Goal: Task Accomplishment & Management: Complete application form

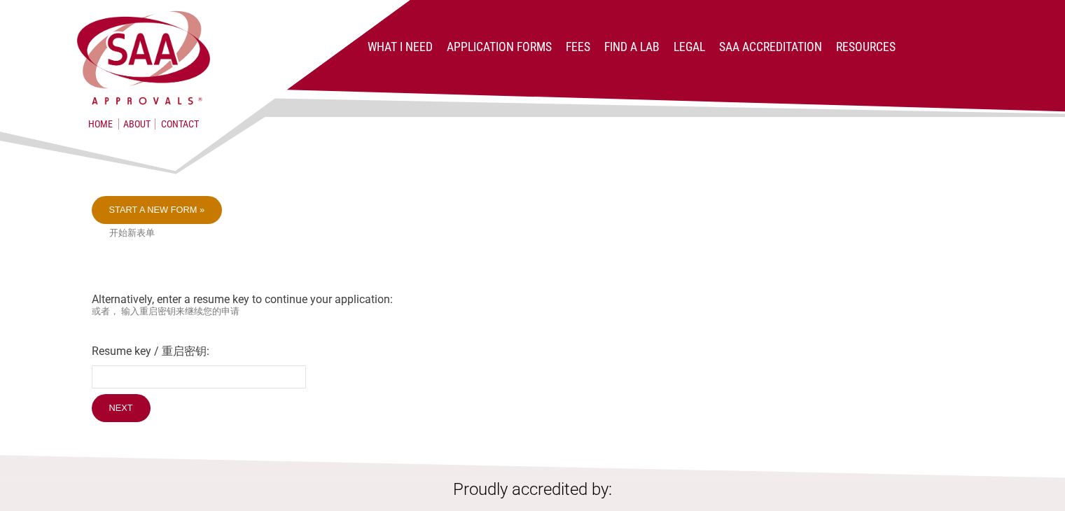
click at [163, 205] on link "Start a new form »" at bounding box center [157, 210] width 131 height 28
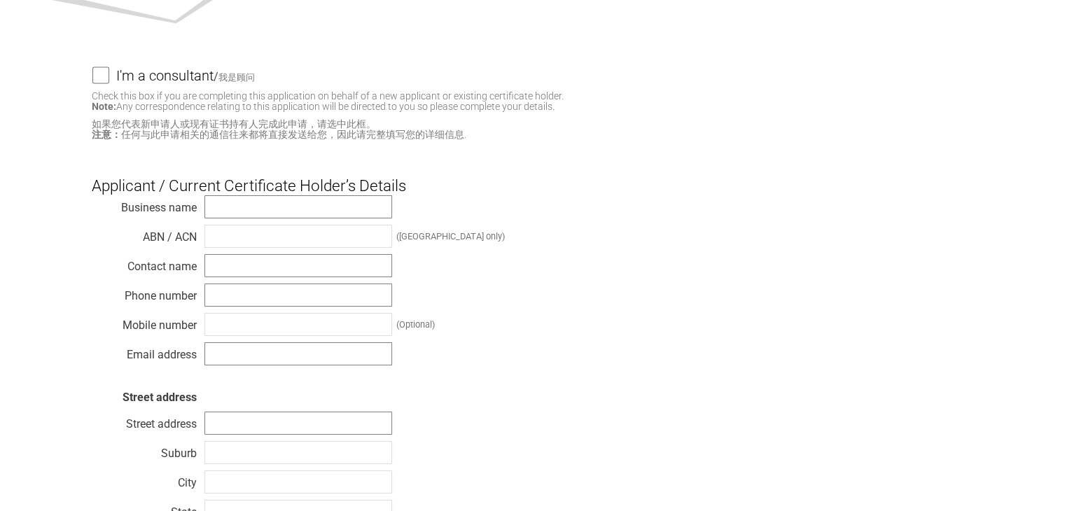
scroll to position [140, 0]
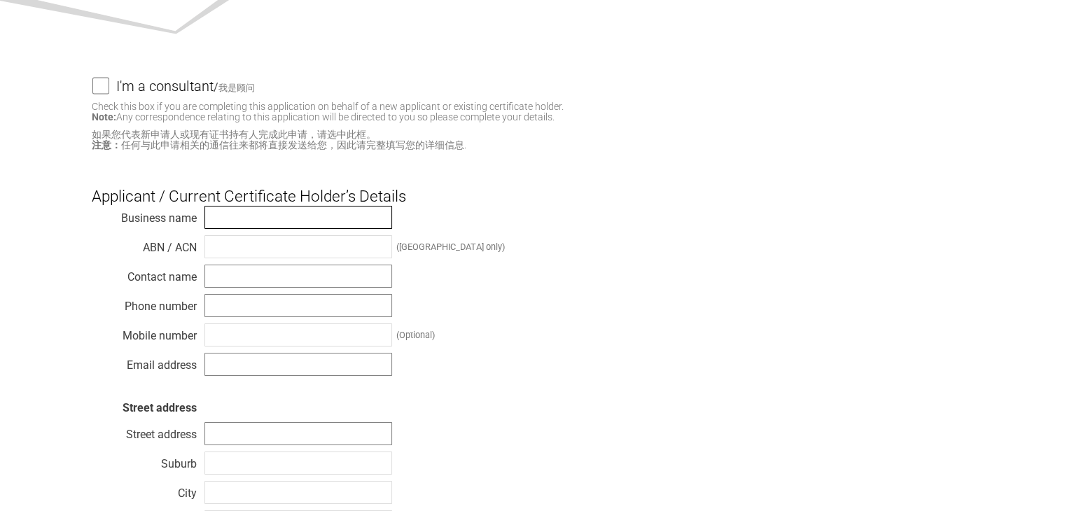
click at [280, 214] on input "text" at bounding box center [299, 217] width 188 height 23
click at [326, 215] on input "SALINI Applicancesq" at bounding box center [299, 217] width 188 height 23
type input "SALINI Applicances"
paste input "32 609 072 951"
type input "32 609 072 951"
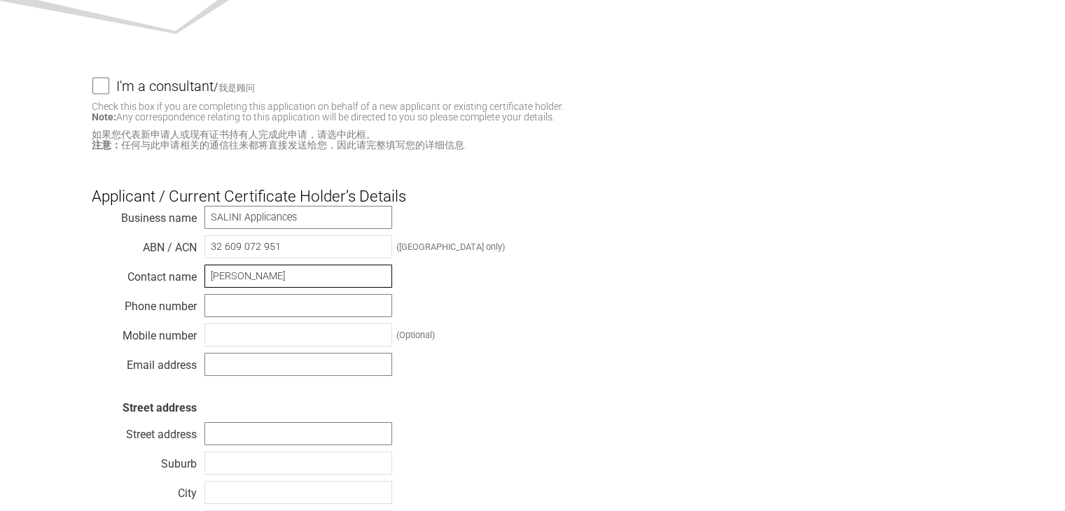
type input "[PERSON_NAME]"
type input "S"
click at [260, 284] on input "[PERSON_NAME]" at bounding box center [299, 276] width 188 height 23
type input "[PERSON_NAME]"
type input "0397031345"
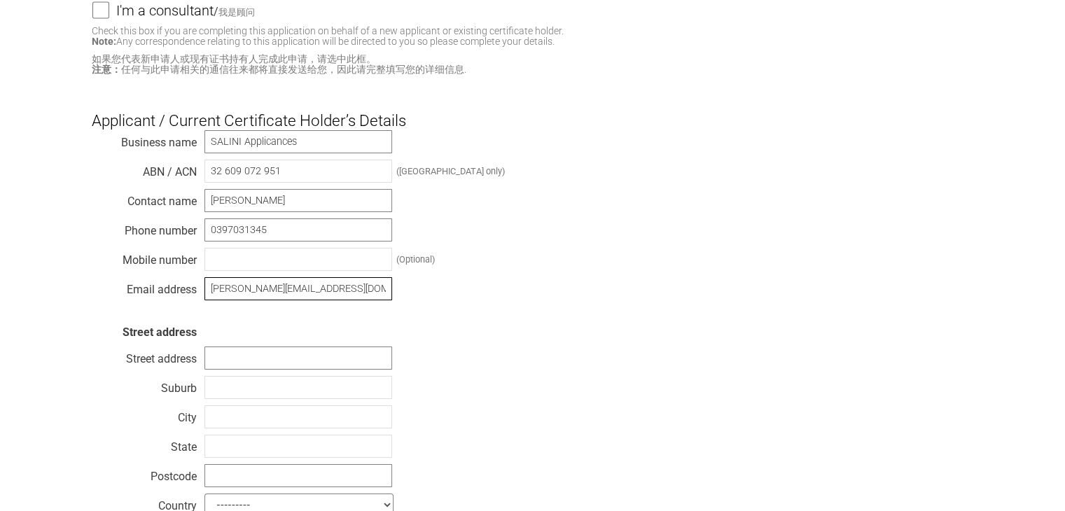
scroll to position [280, 0]
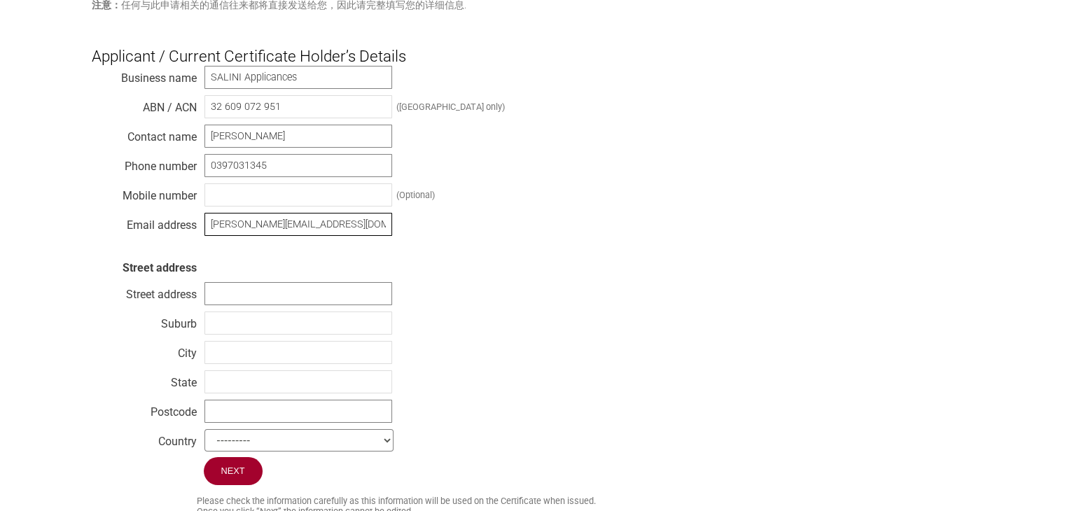
type input "[PERSON_NAME][EMAIL_ADDRESS][DOMAIN_NAME]"
click at [294, 305] on input "text" at bounding box center [299, 293] width 188 height 23
type input "[STREET_ADDRESS]"
type input "Hallam"
drag, startPoint x: 263, startPoint y: 314, endPoint x: 200, endPoint y: 310, distance: 63.2
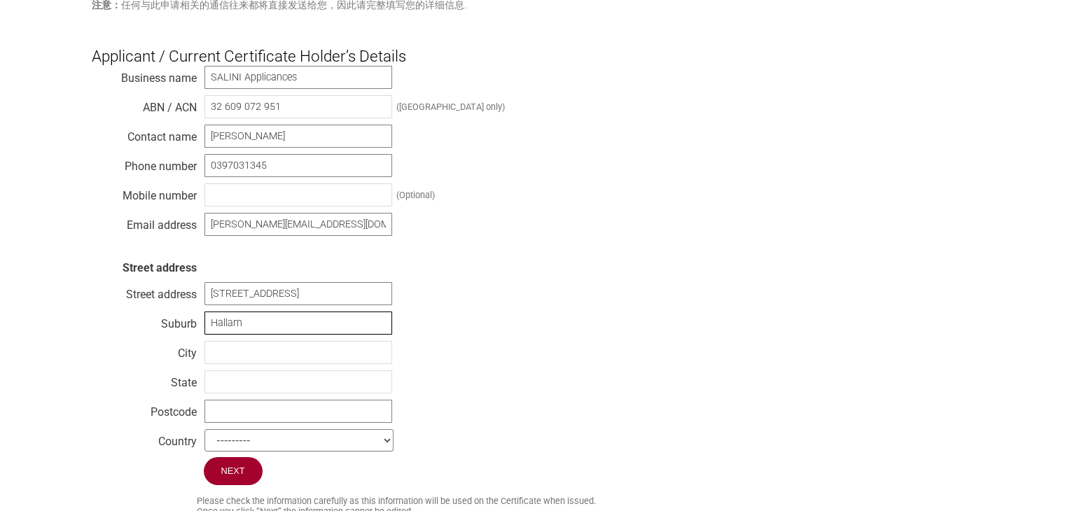
click at [200, 310] on div "Business name SALINI Applicances ABN / ACN 32 609 072 951 ([GEOGRAPHIC_DATA] on…" at bounding box center [533, 261] width 883 height 392
click at [219, 378] on input "text" at bounding box center [299, 382] width 188 height 23
type input "VIC"
type input "3803"
select select "[GEOGRAPHIC_DATA]"
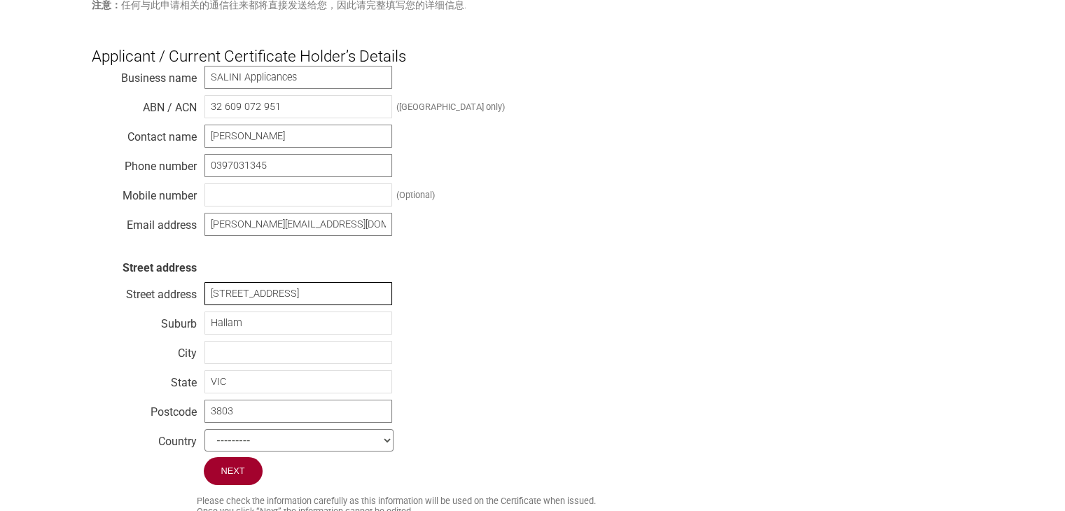
click at [247, 294] on input "[STREET_ADDRESS]" at bounding box center [299, 293] width 188 height 23
click at [234, 470] on input "Next" at bounding box center [234, 471] width 60 height 29
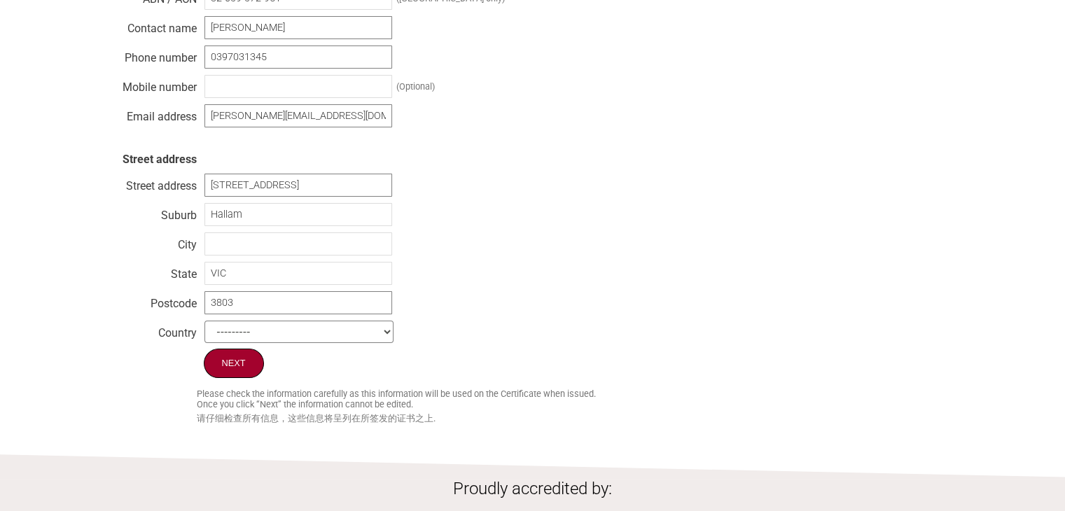
scroll to position [490, 0]
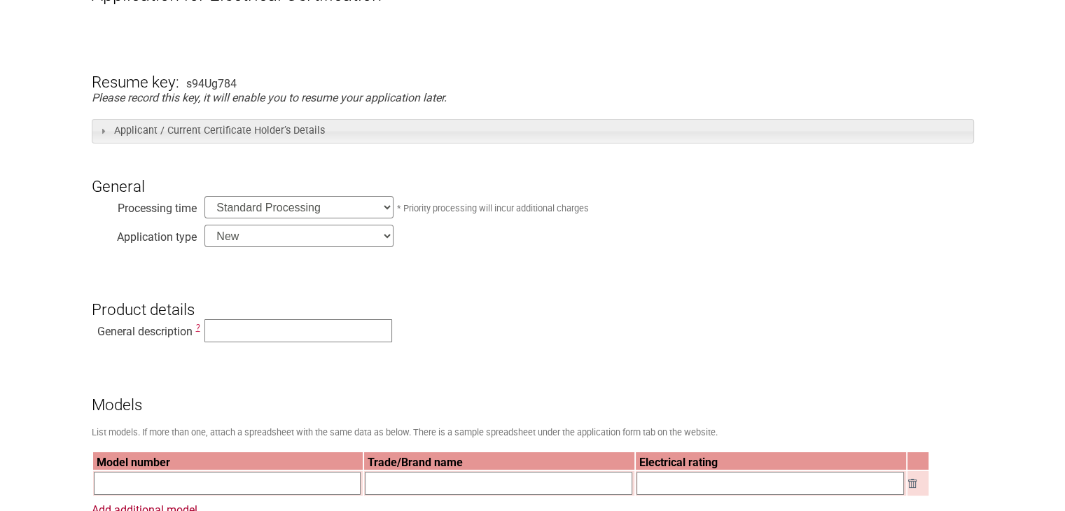
scroll to position [210, 0]
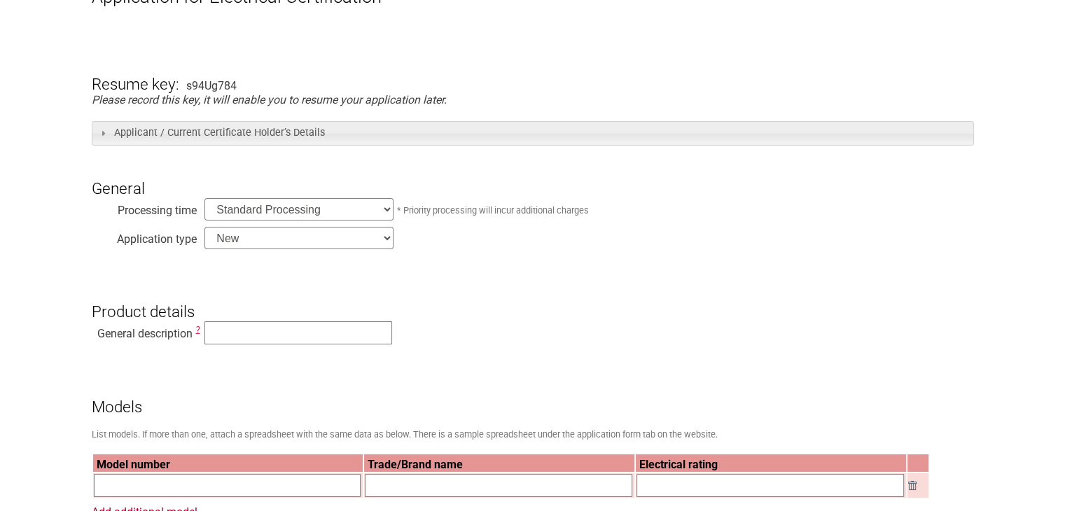
click at [236, 209] on select "Standard Processing Priority Processing (24 hours)" at bounding box center [299, 209] width 189 height 22
select select "priority"
click at [205, 200] on select "Standard Processing Priority Processing (24 hours)" at bounding box center [299, 209] width 189 height 22
click at [325, 244] on select "New Modification Renewal Co-licence" at bounding box center [299, 238] width 189 height 22
click at [205, 229] on select "New Modification Renewal Co-licence" at bounding box center [299, 238] width 189 height 22
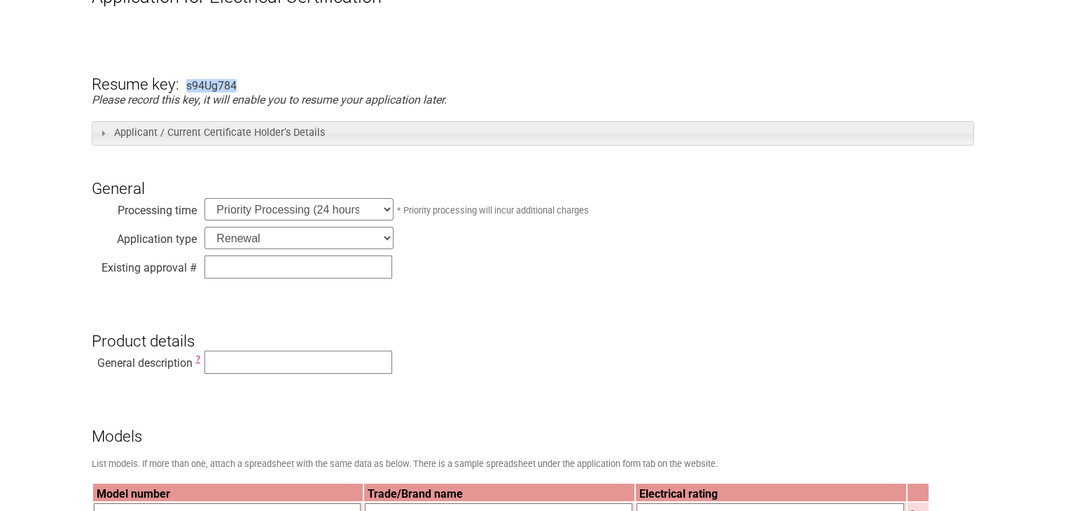
drag, startPoint x: 237, startPoint y: 83, endPoint x: 185, endPoint y: 83, distance: 51.8
copy div "s94Ug784"
click at [248, 242] on select "New Modification Renewal Co-licence" at bounding box center [299, 238] width 189 height 22
select select "New"
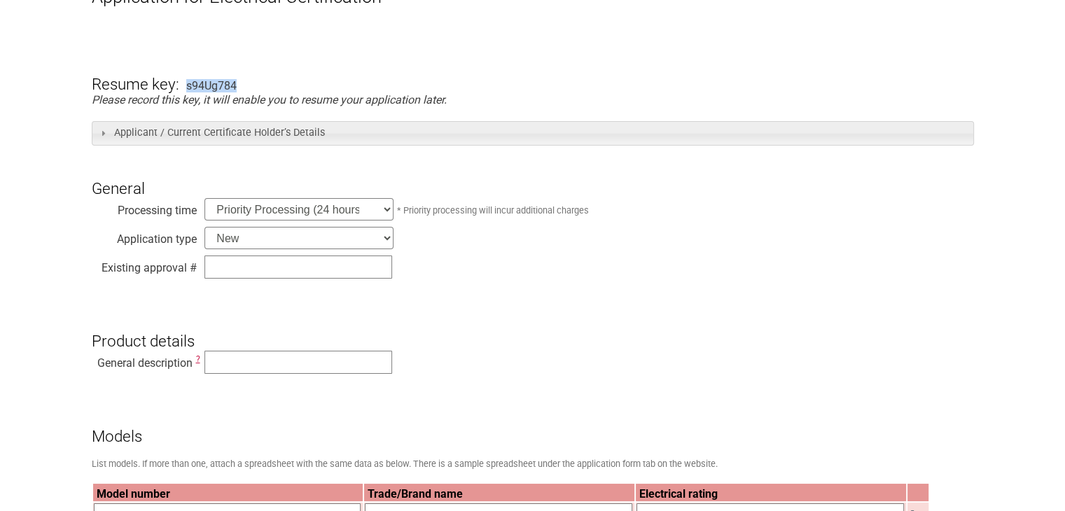
click at [205, 229] on select "New Modification Renewal Co-licence" at bounding box center [299, 238] width 189 height 22
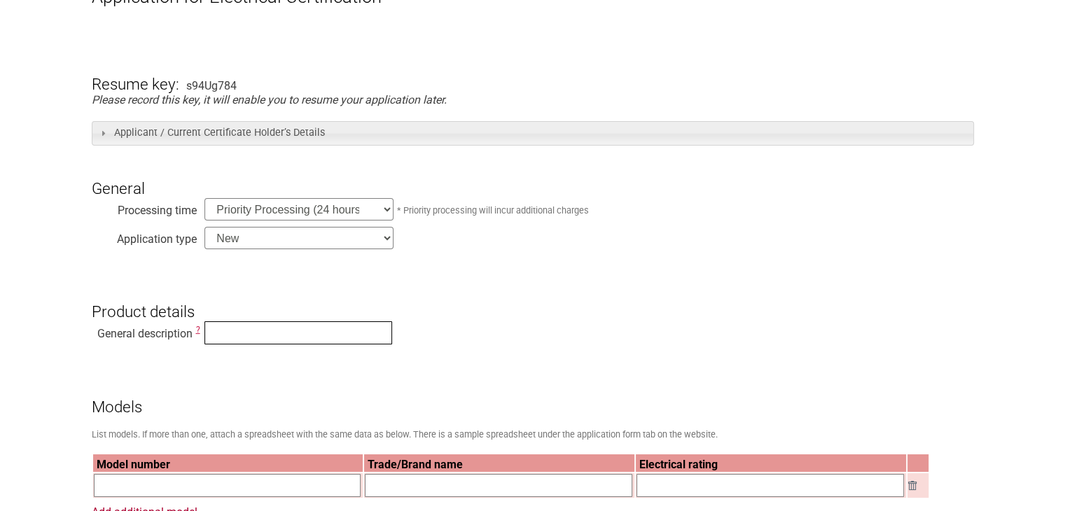
click at [231, 328] on input "text" at bounding box center [299, 333] width 188 height 23
type input "Built in Oven 900"
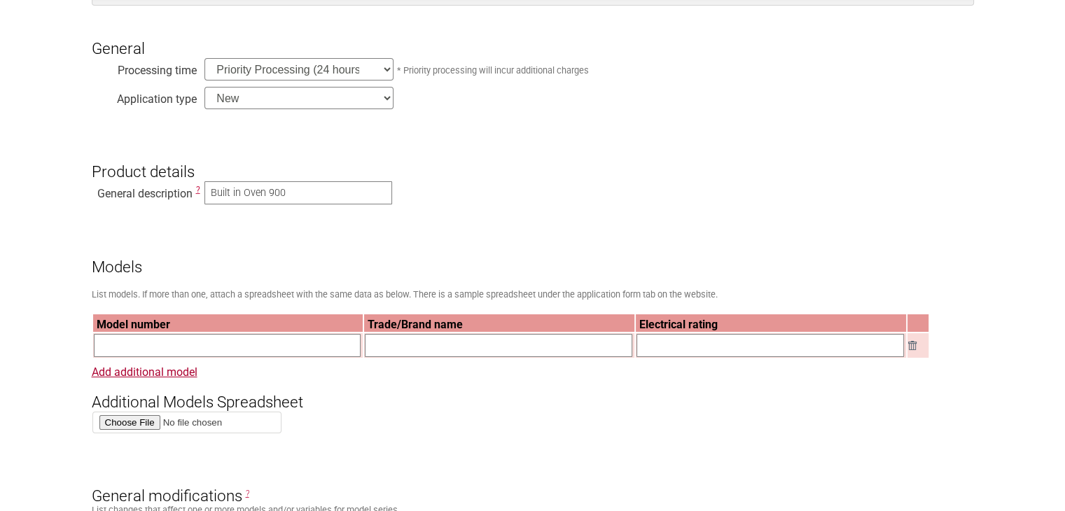
click at [149, 349] on input "text" at bounding box center [228, 345] width 268 height 23
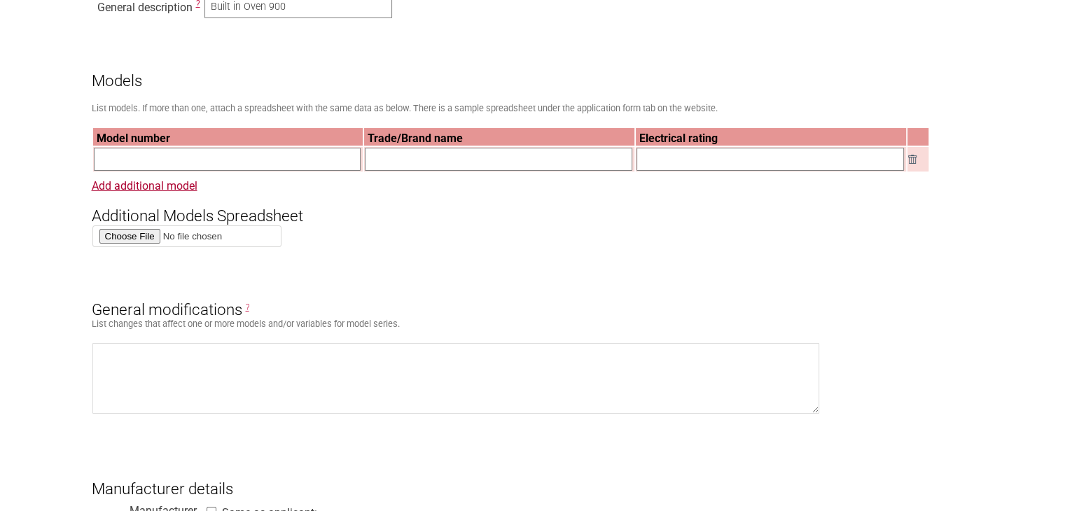
scroll to position [560, 0]
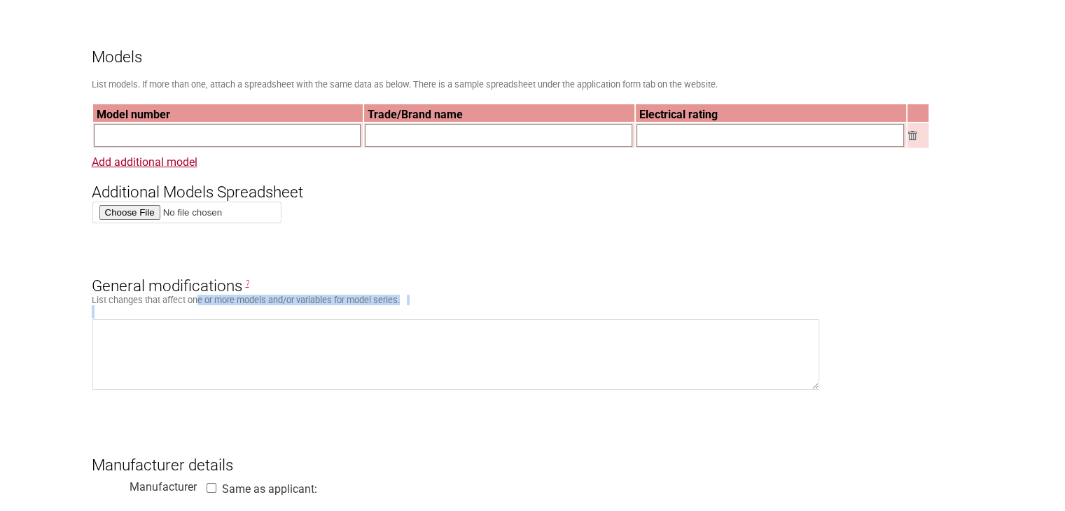
drag, startPoint x: 199, startPoint y: 306, endPoint x: 525, endPoint y: 343, distance: 327.8
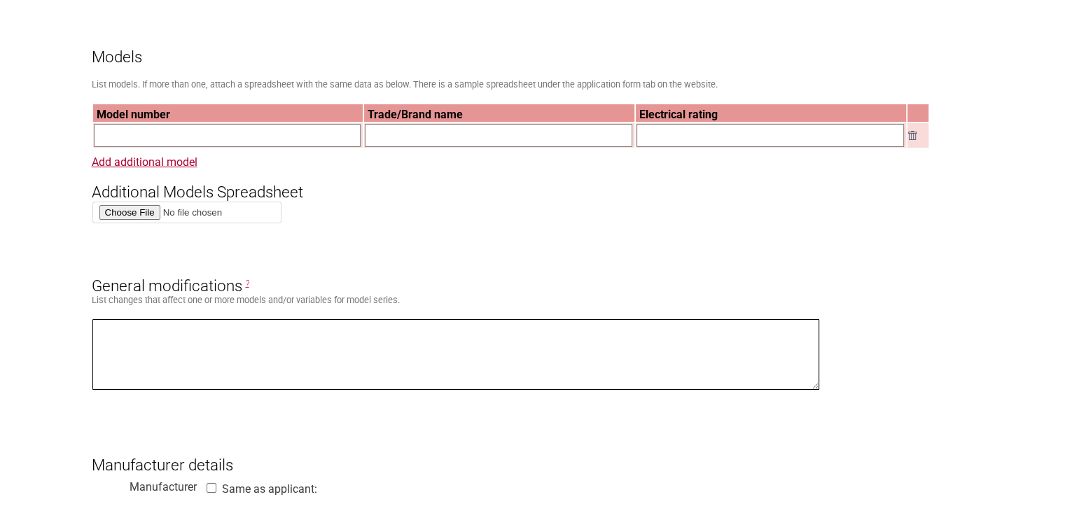
click at [411, 344] on textarea at bounding box center [456, 354] width 728 height 71
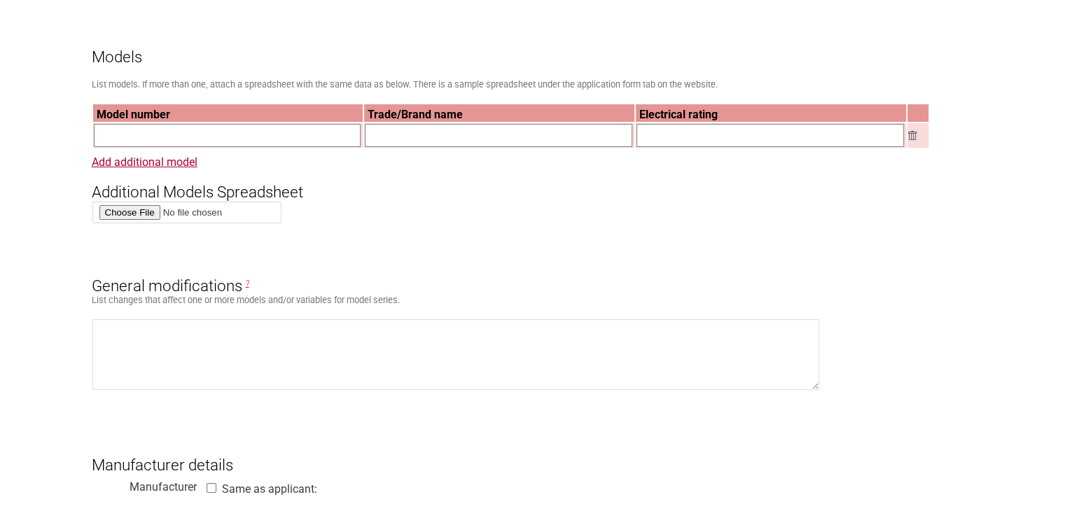
click at [185, 138] on input "text" at bounding box center [228, 135] width 268 height 23
drag, startPoint x: 181, startPoint y: 141, endPoint x: 88, endPoint y: 122, distance: 94.4
paste input "9395B"
type input "SOB-9395B"
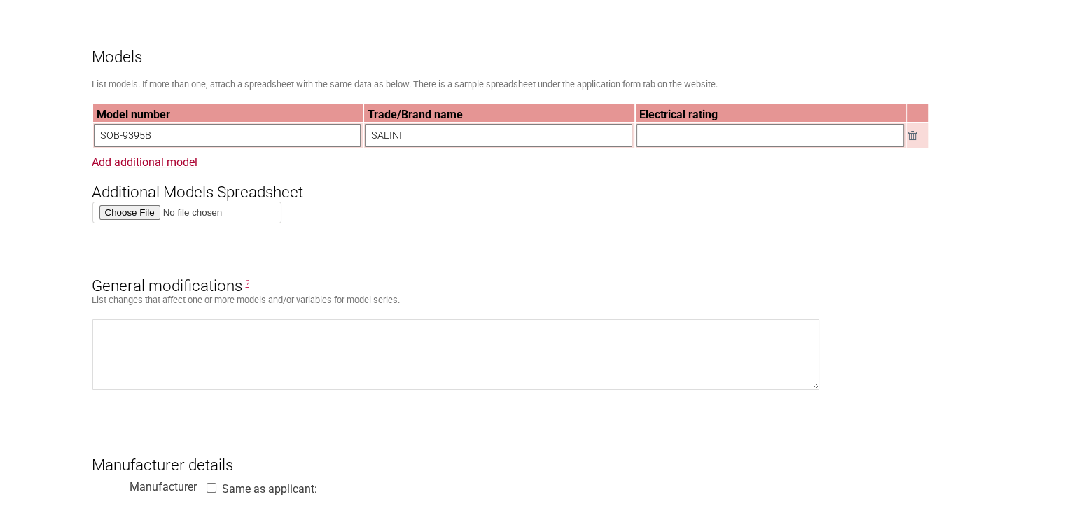
type input "SALINI"
type input "2.8kW"
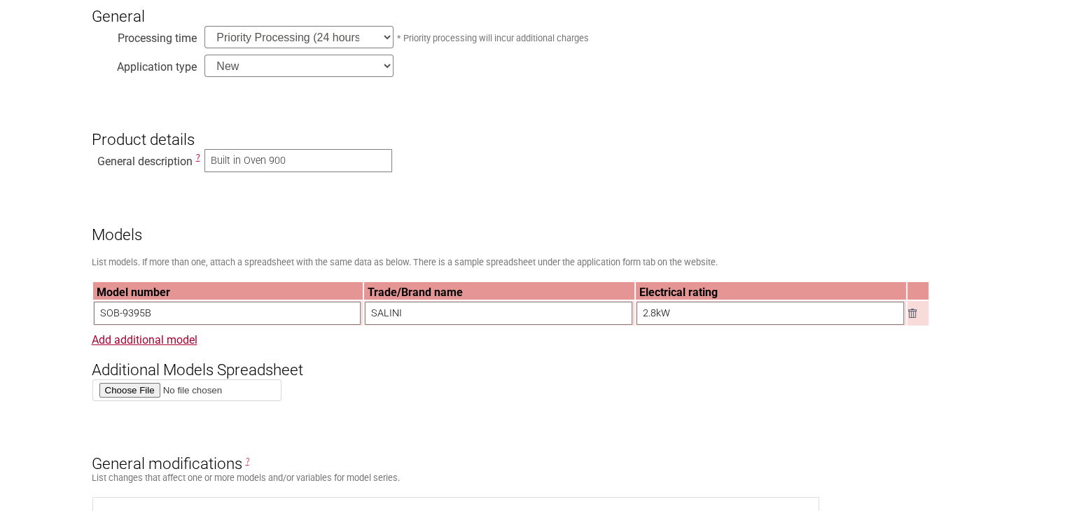
scroll to position [630, 0]
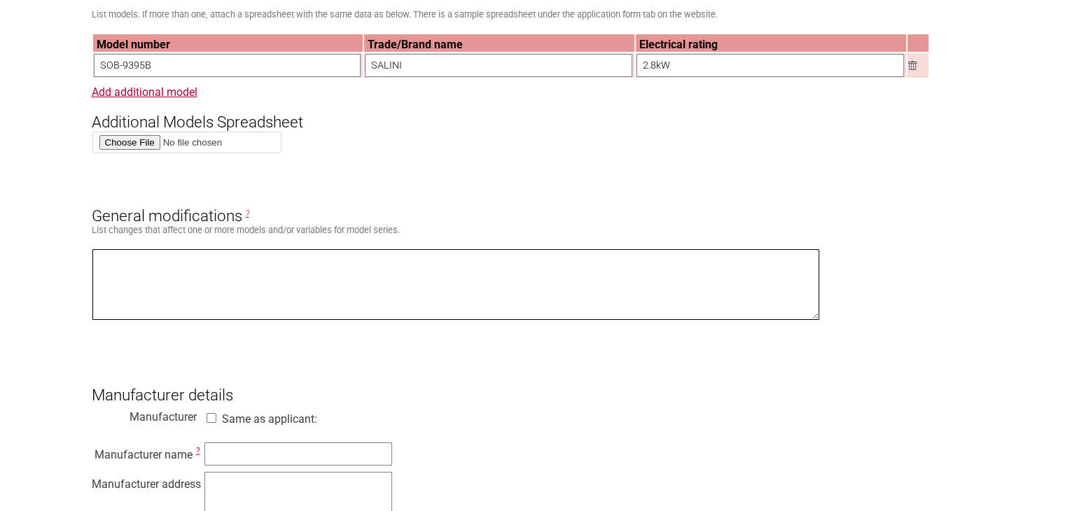
click at [150, 278] on textarea at bounding box center [456, 284] width 728 height 71
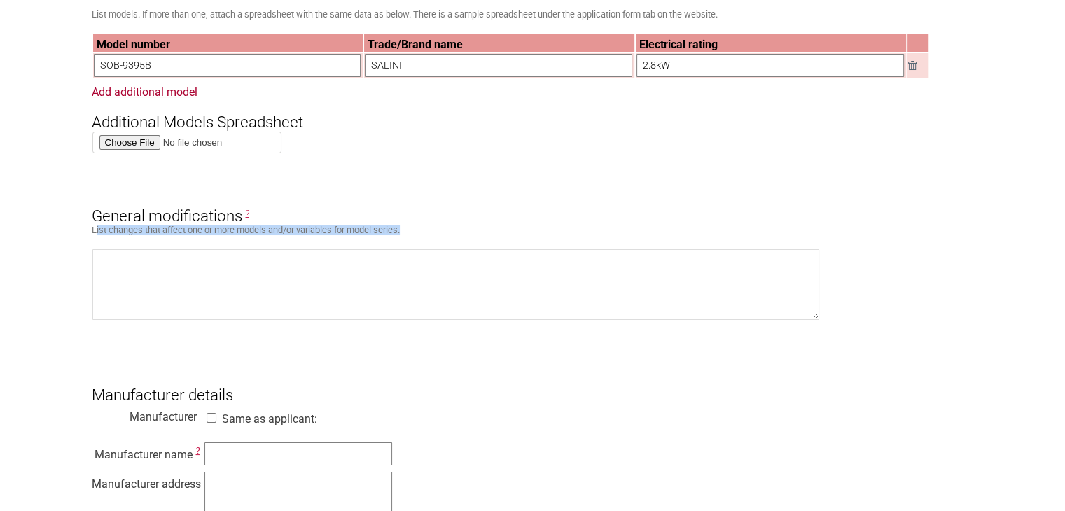
drag, startPoint x: 95, startPoint y: 235, endPoint x: 431, endPoint y: 236, distance: 335.5
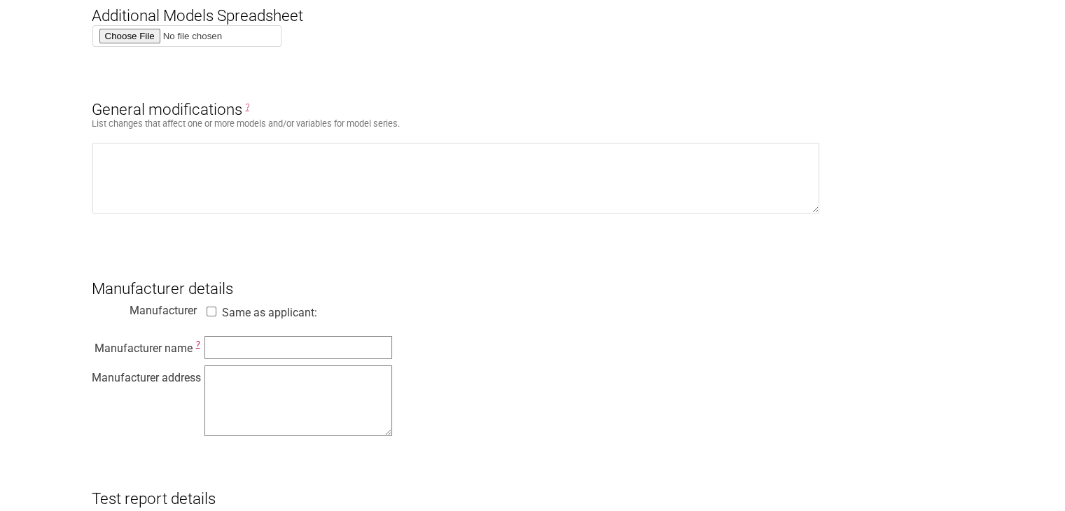
scroll to position [771, 0]
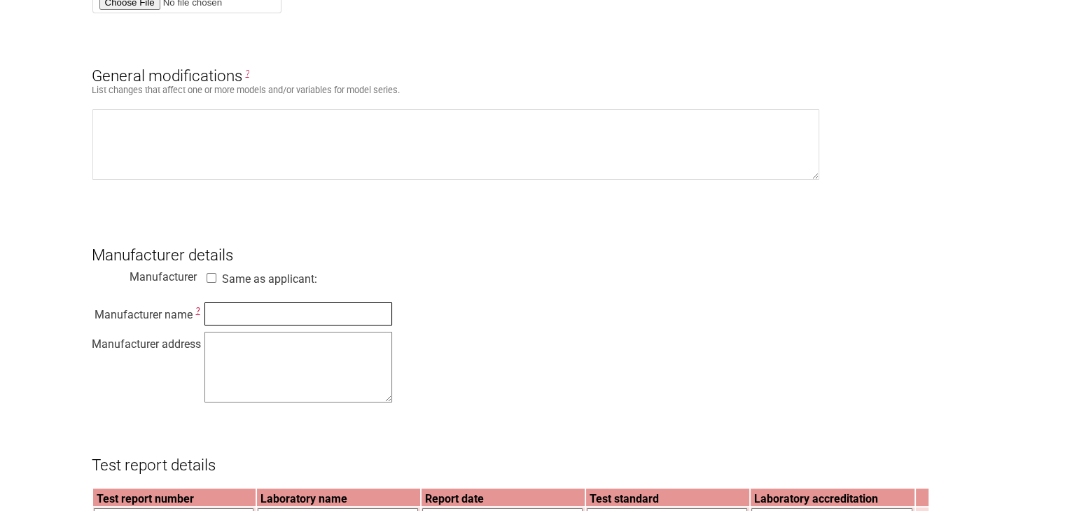
click at [212, 320] on input "text" at bounding box center [299, 314] width 188 height 23
type input "m"
paste input "SOB-9395B"
click at [219, 360] on textarea at bounding box center [299, 367] width 188 height 71
click at [228, 326] on input "SOB-9395B" at bounding box center [299, 314] width 188 height 23
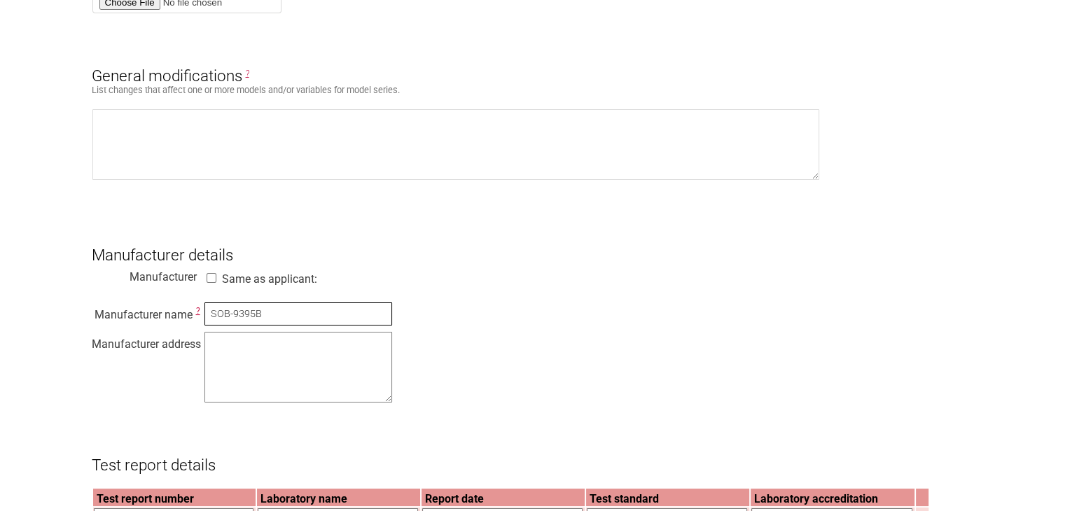
drag, startPoint x: 269, startPoint y: 323, endPoint x: 199, endPoint y: 306, distance: 72.0
click at [199, 306] on form "Resume key: s94Ug784 Please record this key, it will enable you to resume your …" at bounding box center [533, 482] width 883 height 2004
drag, startPoint x: 146, startPoint y: 332, endPoint x: 170, endPoint y: 331, distance: 23.9
click at [146, 332] on div "Manufacturer name ? SOB-9395B Manufacturer address" at bounding box center [533, 355] width 883 height 106
click at [261, 326] on input "SOB-9395B" at bounding box center [299, 314] width 188 height 23
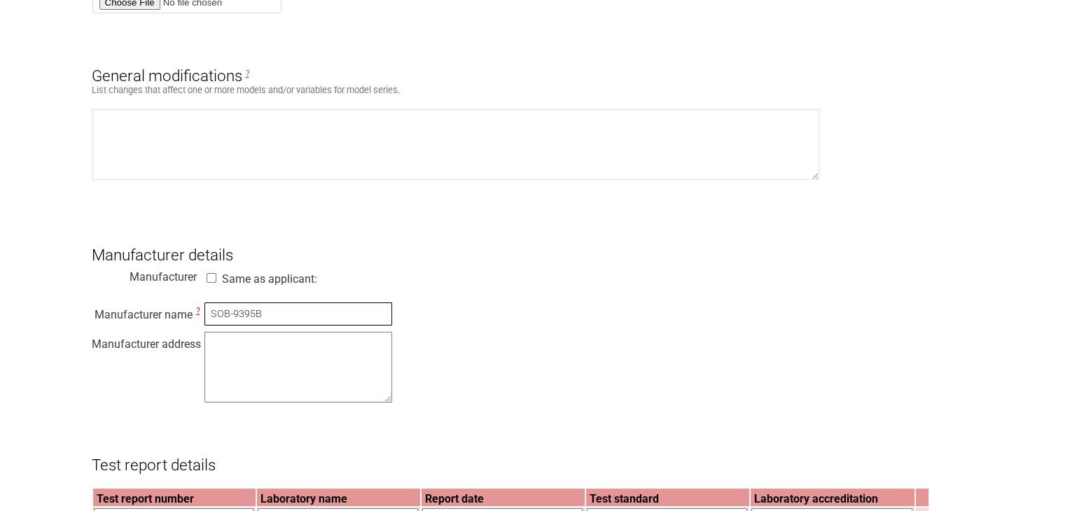
drag, startPoint x: 263, startPoint y: 326, endPoint x: 197, endPoint y: 315, distance: 67.5
click at [197, 315] on div "Manufacturer name ? SOB-9395B Manufacturer address" at bounding box center [533, 355] width 883 height 106
paste input "Guangdong Midea Kitchen Appliances Manufacturing Co., Ltd."
type input "Guangdong Midea Kitchen Appliances Manufacturing Co., Ltd."
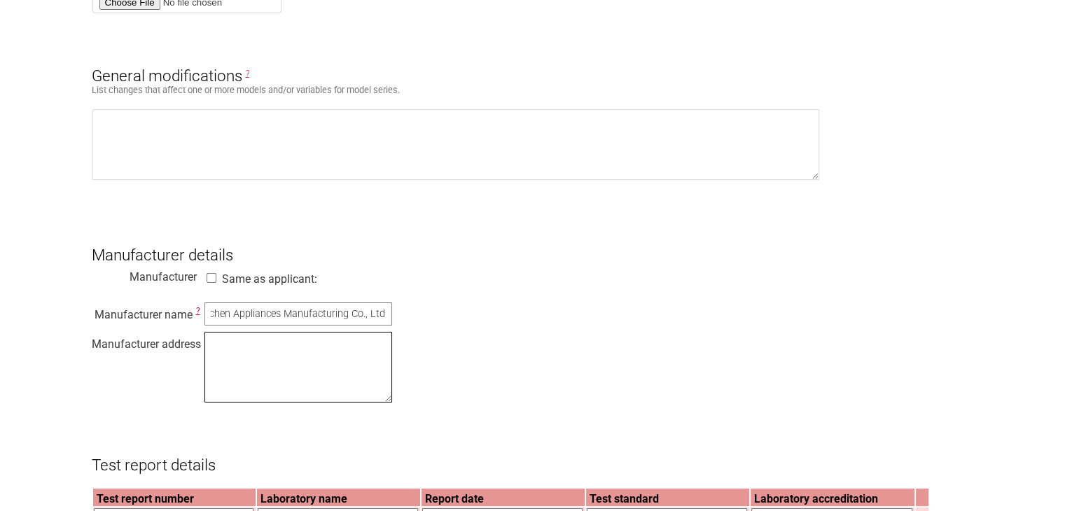
scroll to position [0, 0]
click at [153, 365] on div "Manufacturer name ? Guangdong Midea Kitchen Appliances Manufacturing Co., Ltd. …" at bounding box center [533, 355] width 883 height 106
click at [247, 361] on textarea at bounding box center [299, 367] width 188 height 71
paste textarea "6 Yong An Road, Beijiao, Shunde, Foshan, 528311 Guangdong, China"
type textarea "6 Yong An Road, Beijiao, Shunde, Foshan, 528311 Guangdong, China"
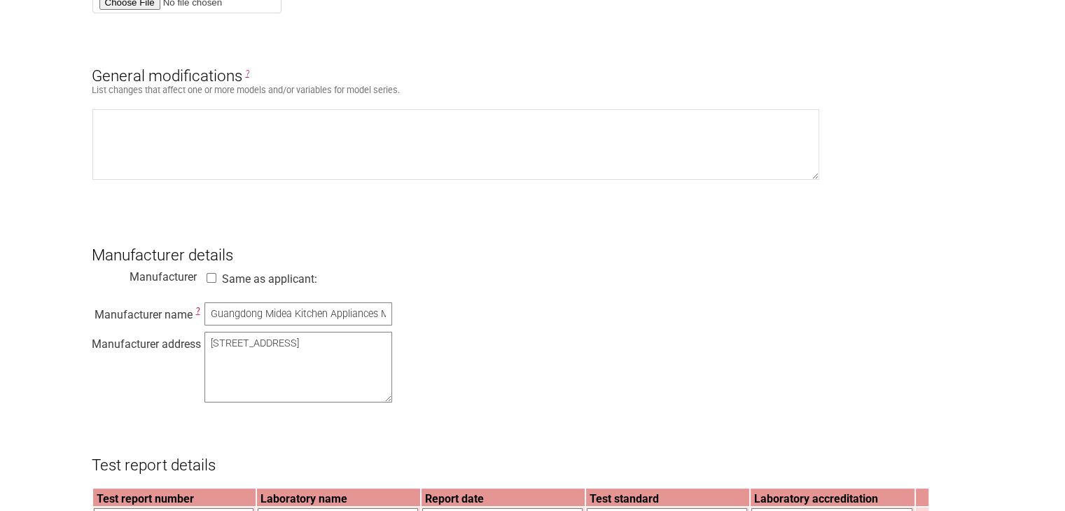
click at [485, 369] on div "Manufacturer name ? Guangdong Midea Kitchen Appliances Manufacturing Co., Ltd. …" at bounding box center [533, 355] width 883 height 106
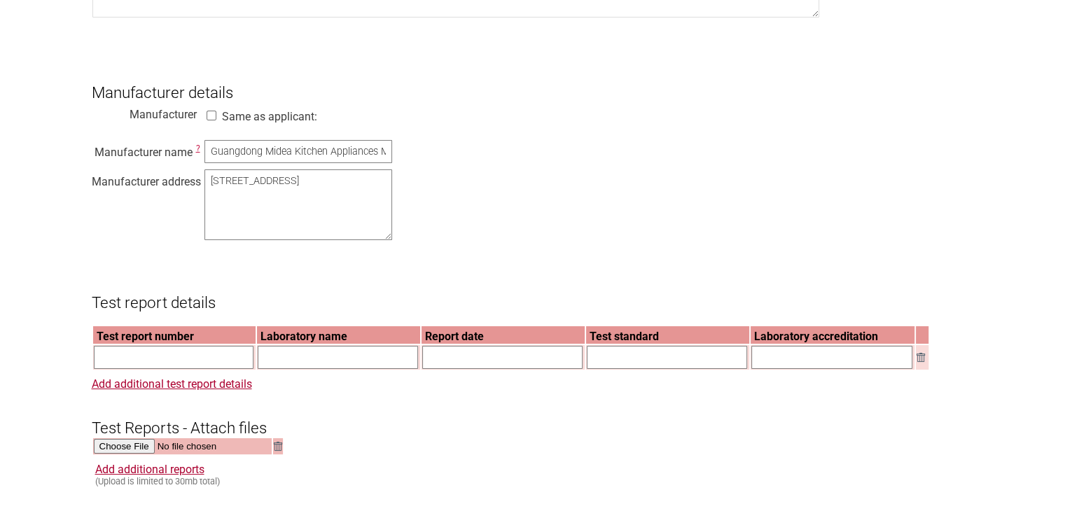
scroll to position [1121, 0]
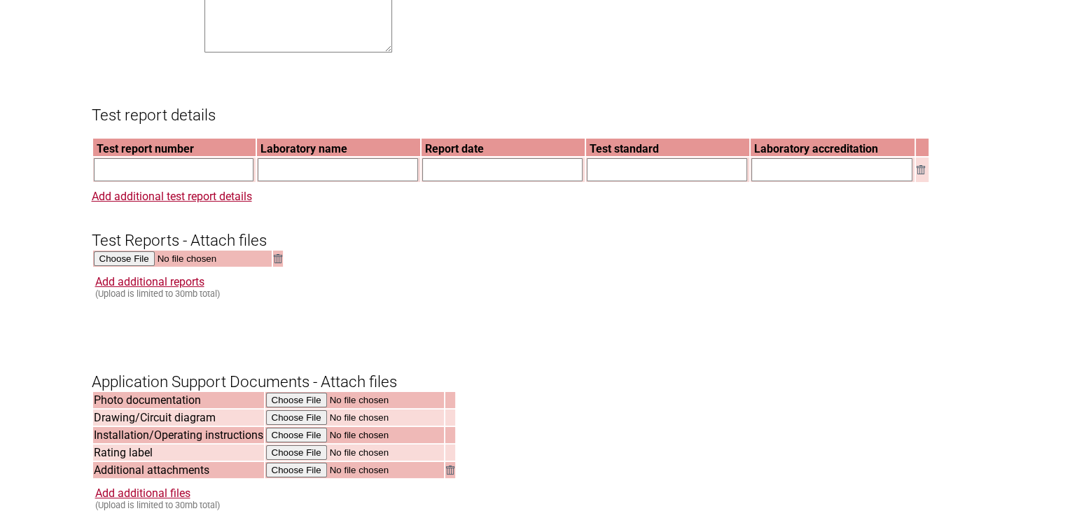
click at [158, 181] on input "text" at bounding box center [174, 169] width 160 height 23
paste input "6 Yong An Road, Beijiao, Shunde, Foshan, 528311 Guangdong, China"
type input "6 Yong An Road, Beijiao, Shunde, Foshan, 528311 Guangdong, China"
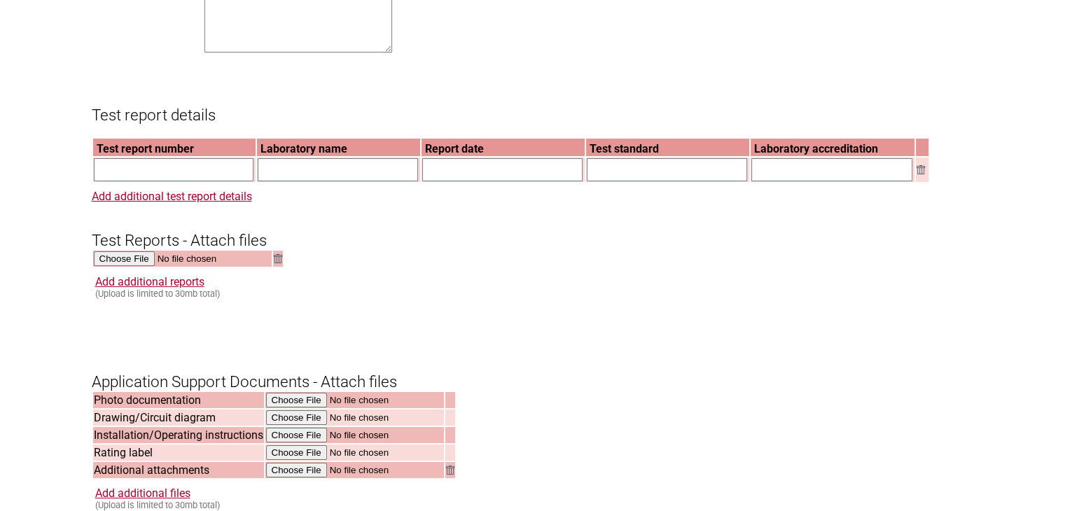
paste input "GZES22102249301"
type input "GZES22102249301"
paste input "SGS-CSTC Standards Technical Services Co., Ltd Shunde Branch"
type input "SGS-CSTC Standards Technical Services Co., Ltd Shunde Branch"
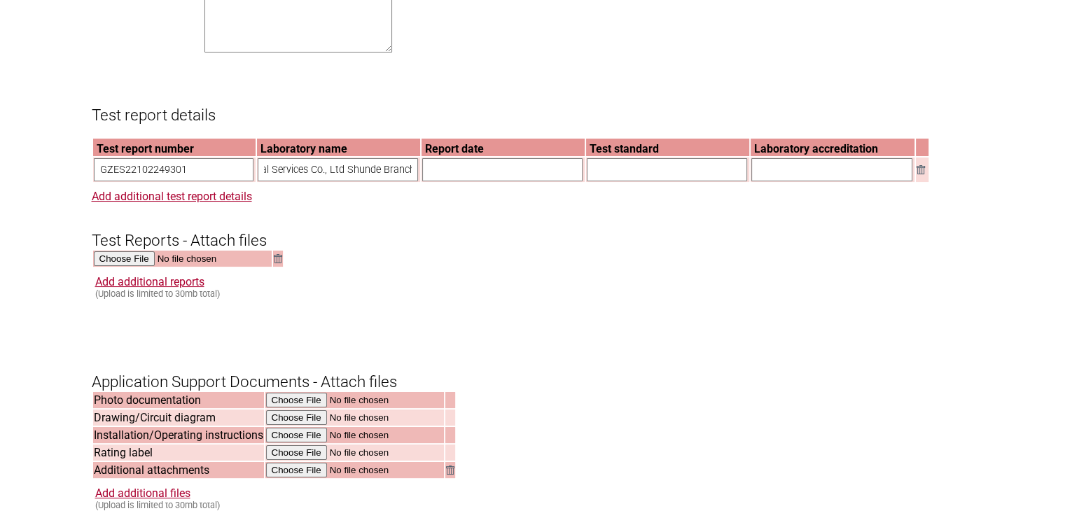
scroll to position [0, 0]
paste input "SGS-CSTC Standards Technical Services Co., Ltd Shunde Branch"
type input "SGS-CSTC Standards Technical Services Co., Ltd Shunde Branch"
paste input "2024-11-07"
type input "2024-11-07"
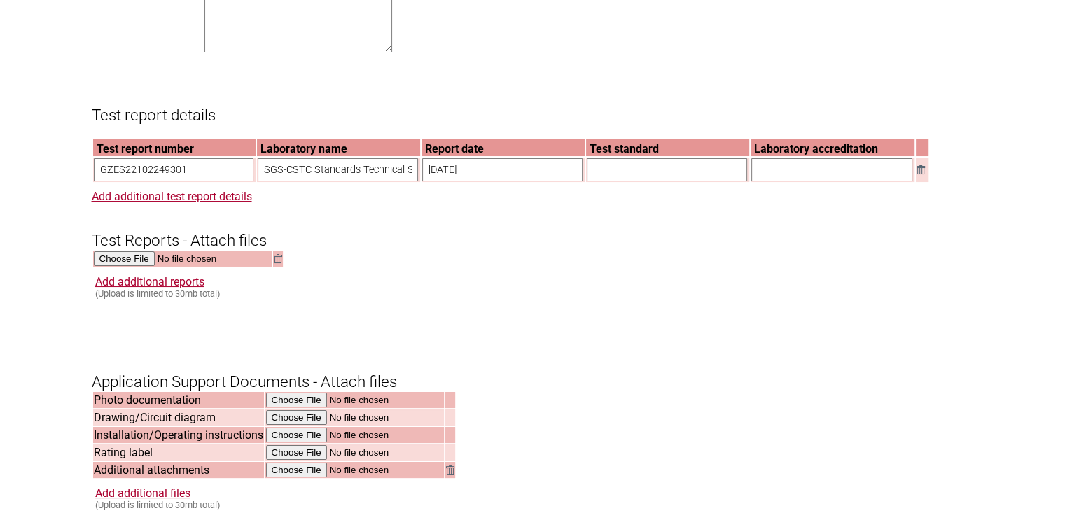
click at [638, 181] on input "text" at bounding box center [667, 169] width 160 height 23
paste input "IEC 60335-2-6:2014, AMD1:2018 in conjunction with IEC 603351:2010, COR1:2010, C…"
type input "IEC 60335-2-6:2014, AMD1:2018 in conjunction with IEC 603351:2010, COR1:2010, C…"
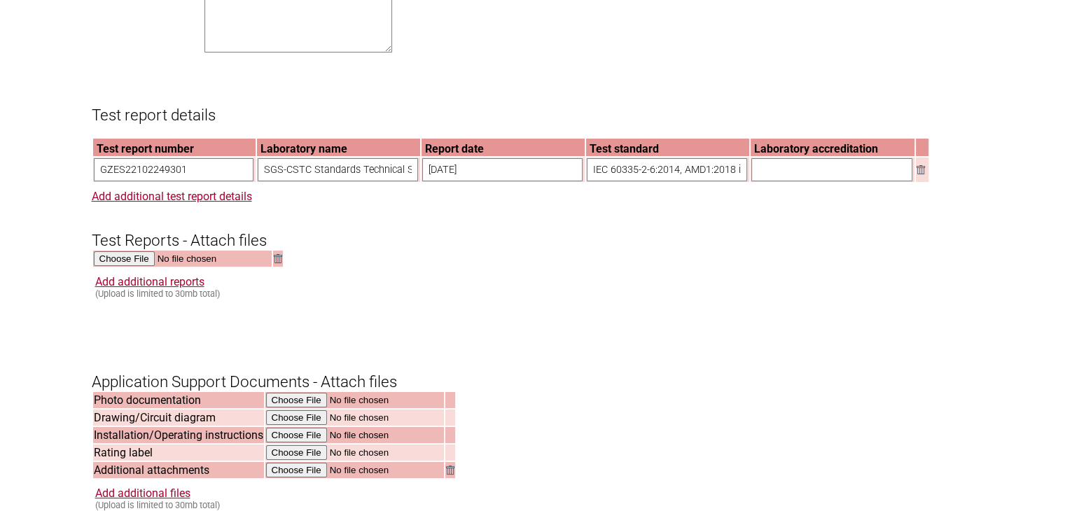
click at [611, 180] on input "IEC 60335-2-6:2014, AMD1:2018 in conjunction with IEC 603351:2010, COR1:2010, C…" at bounding box center [667, 169] width 160 height 23
paste input "IEC 60335-2-6:2014, AMD1:2018 in conjunction with IEC 603351:2010, COR1:2010, C…"
type input "I"
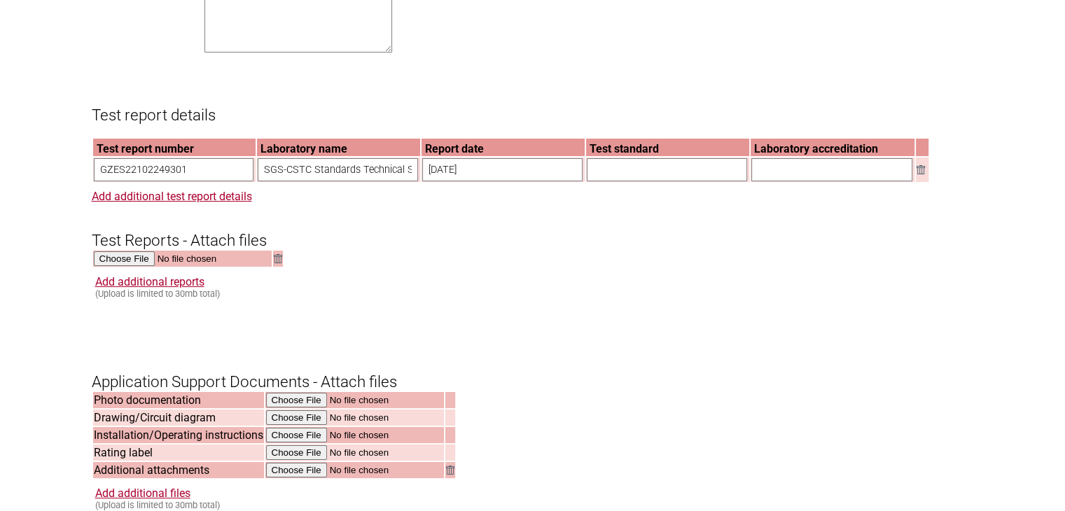
click at [448, 181] on input "2024-11-07" at bounding box center [502, 169] width 160 height 23
click at [614, 181] on input "text" at bounding box center [667, 169] width 160 height 23
paste input "AS/NZS 60335.2.6:2014 + A1:2015 + A2:2019 AS/NZS 60335.1:2020 + A1:2021"
type input "AS/NZS 60335.2.6:2014 + A1:2015 + A2:2019 AS/NZS 60335.1:2020 + A1:2021"
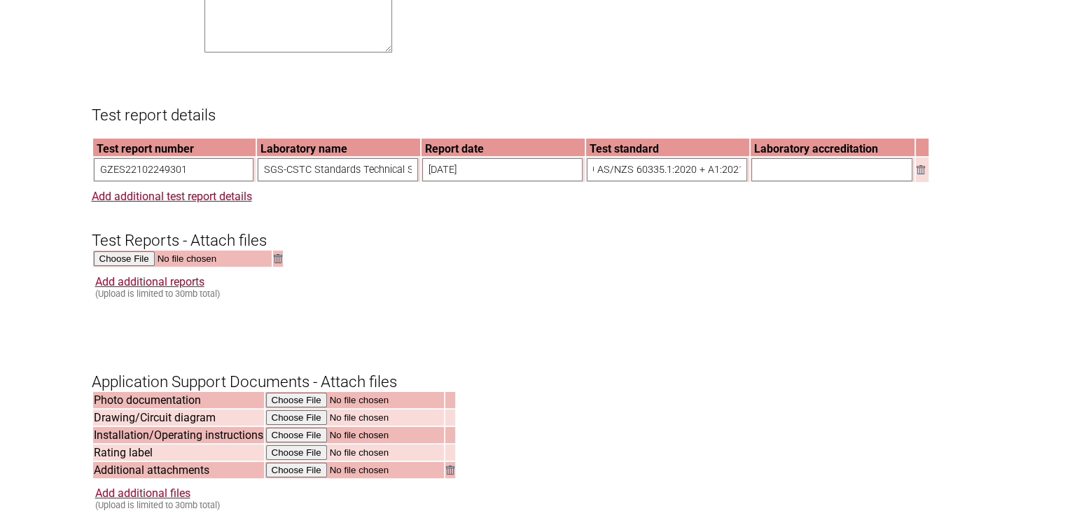
click at [776, 181] on input "text" at bounding box center [832, 169] width 161 height 23
click at [670, 312] on form "Resume key: s94Ug784 Please record this key, it will enable you to resume your …" at bounding box center [533, 132] width 883 height 2004
click at [773, 177] on input "text" at bounding box center [832, 169] width 161 height 23
paste input "IECEE OD-2020-F3:2022, Ed. 1.2"
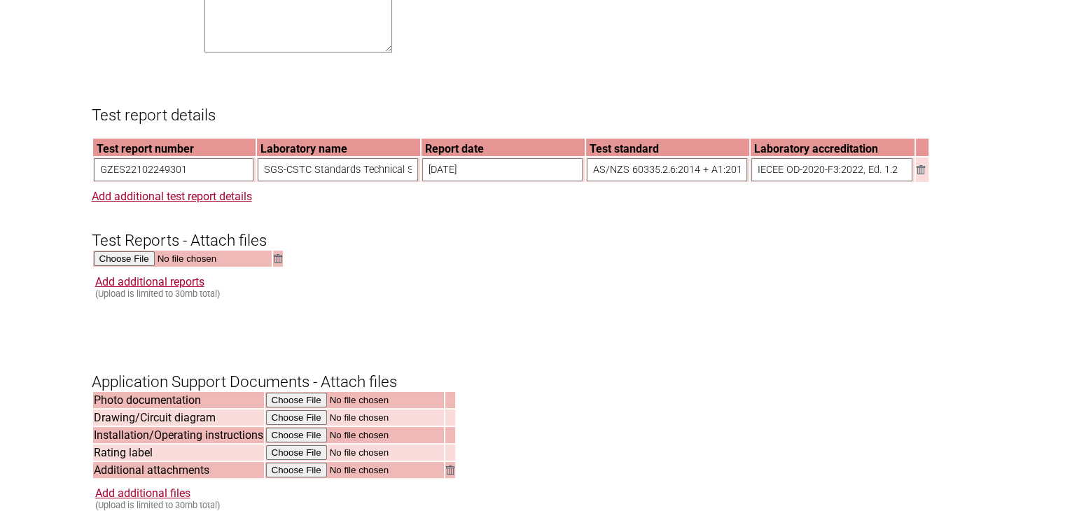
type input "IECEE OD-2020-F3:2022, Ed. 1.2"
click at [740, 249] on h3 "Test Reports - Attach files" at bounding box center [533, 228] width 883 height 42
click at [119, 268] on input "file" at bounding box center [183, 259] width 179 height 16
